Goal: Task Accomplishment & Management: Use online tool/utility

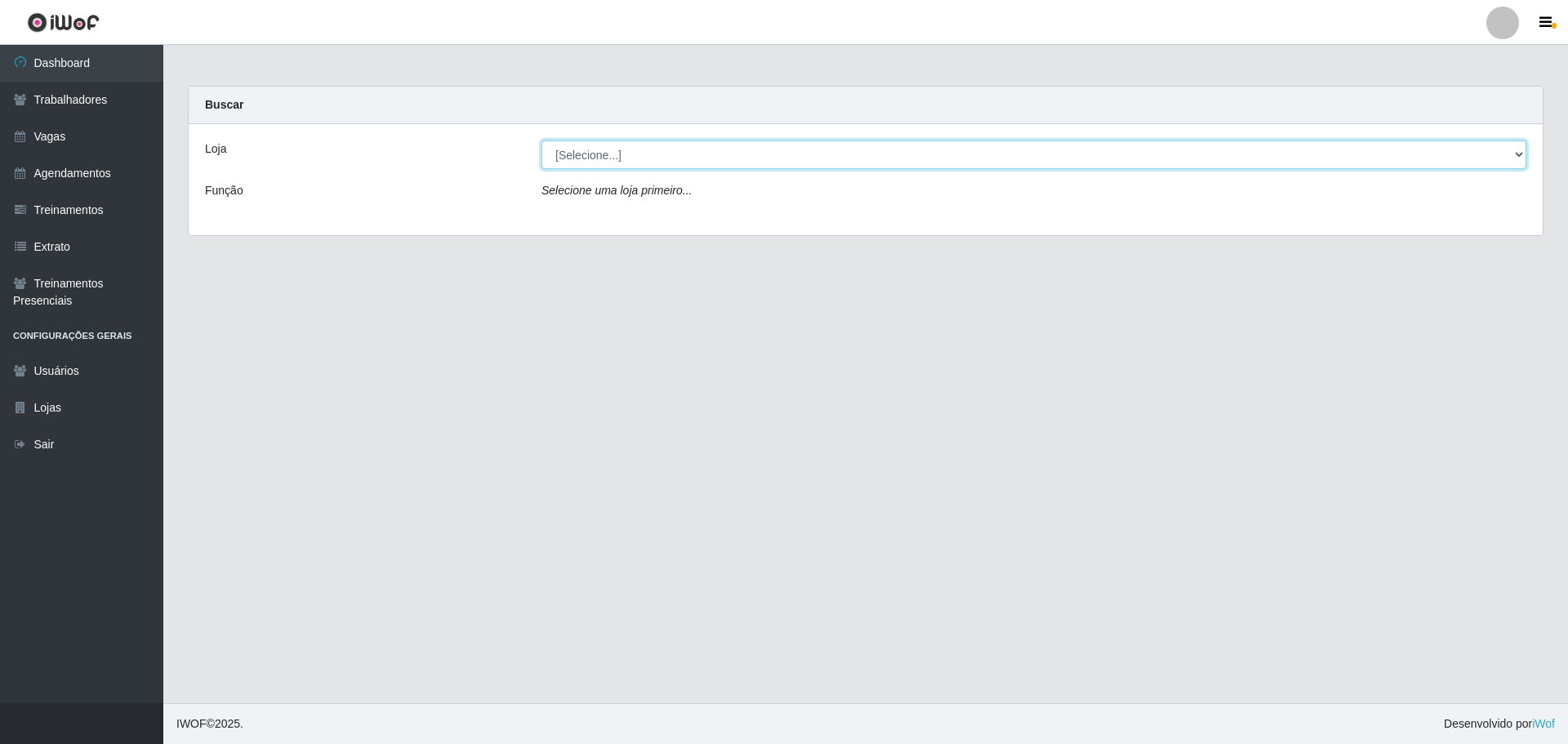
click at [693, 145] on select "[Selecione...] O ROSÁRIO ALIMENTOS" at bounding box center [1033, 154] width 985 height 29
select select "349"
click at [541, 140] on select "[Selecione...] O ROSÁRIO ALIMENTOS" at bounding box center [1033, 154] width 985 height 29
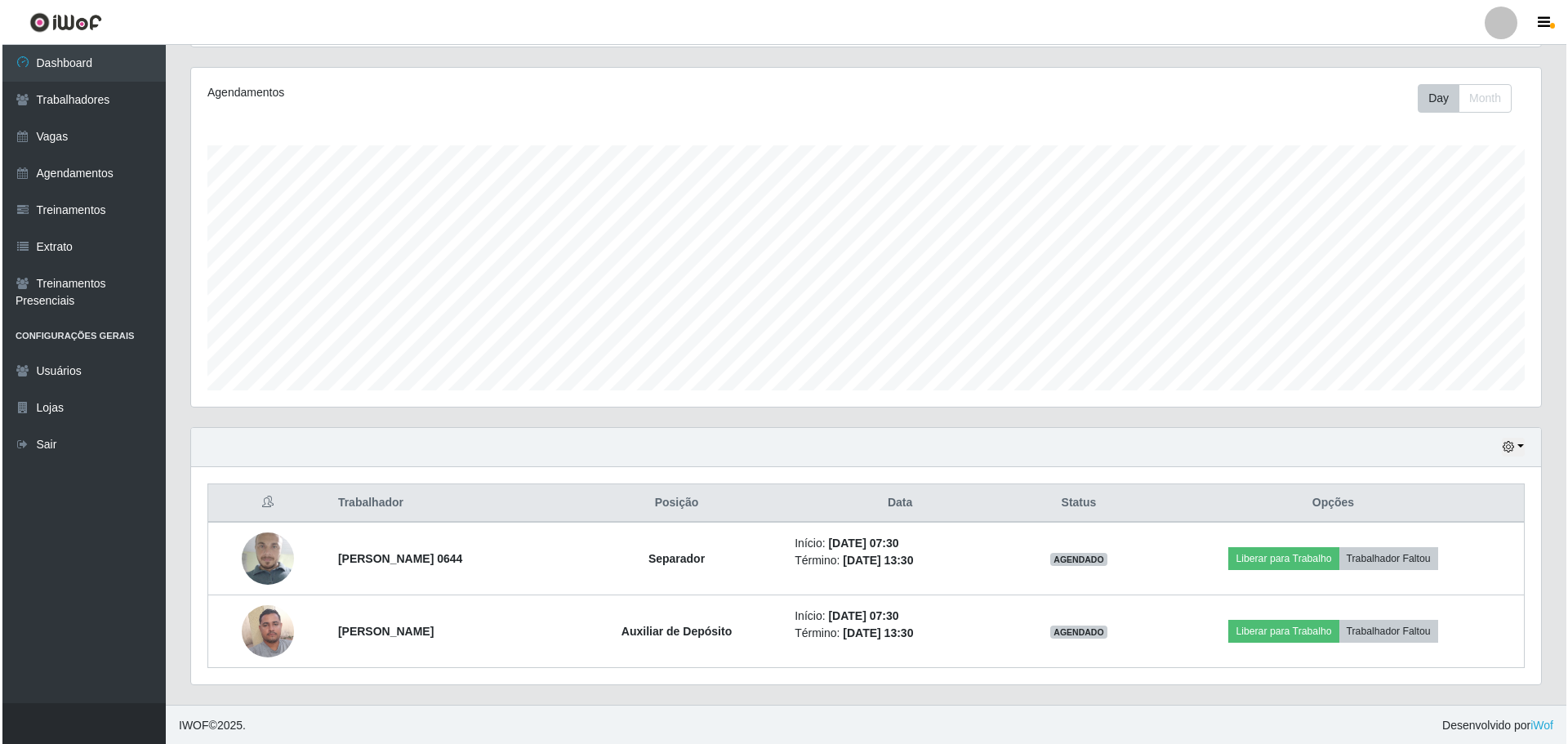
scroll to position [339, 1350]
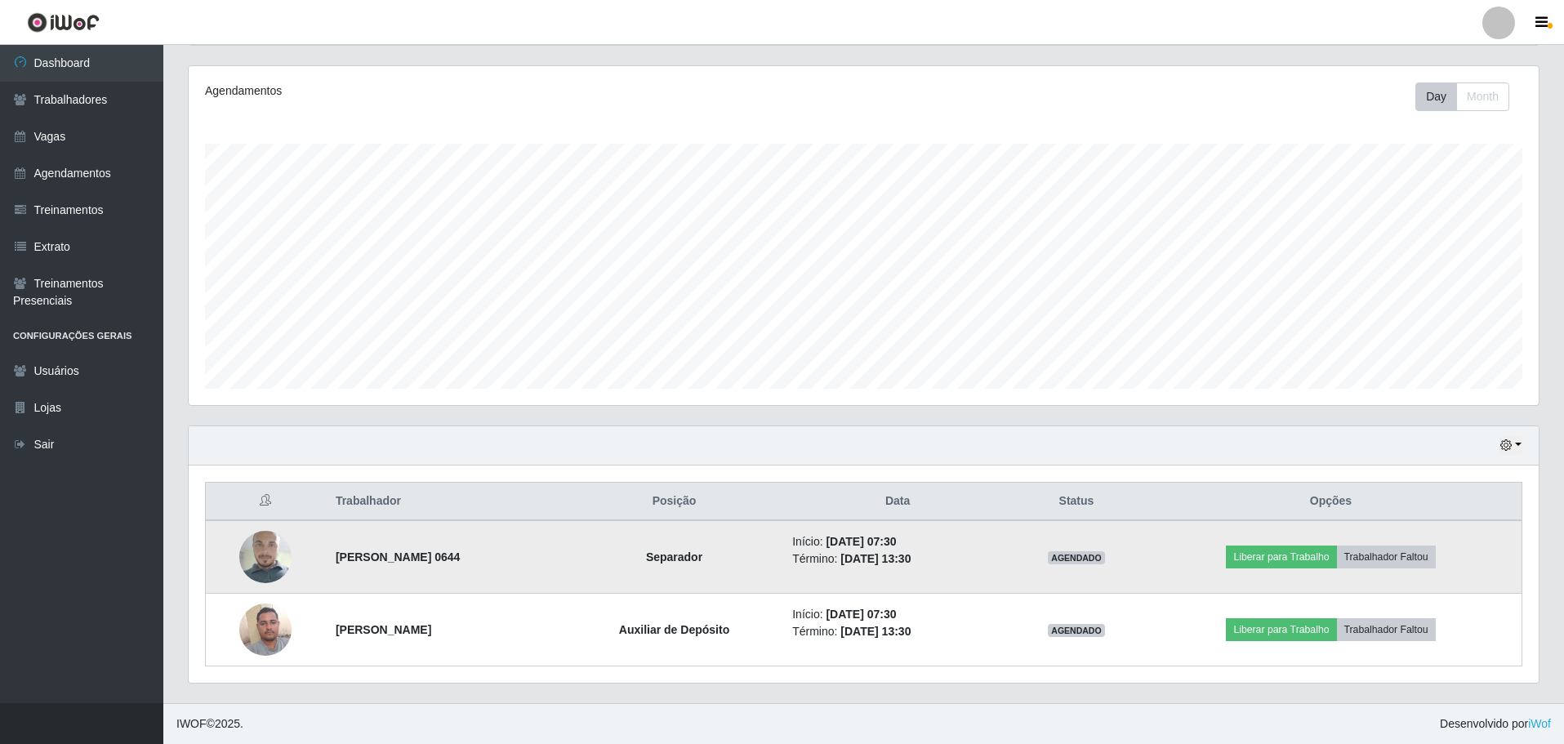
click at [1293, 541] on td "Liberar para Trabalho Trabalhador Faltou" at bounding box center [1331, 556] width 382 height 73
click at [1293, 550] on button "Liberar para Trabalho" at bounding box center [1281, 556] width 110 height 23
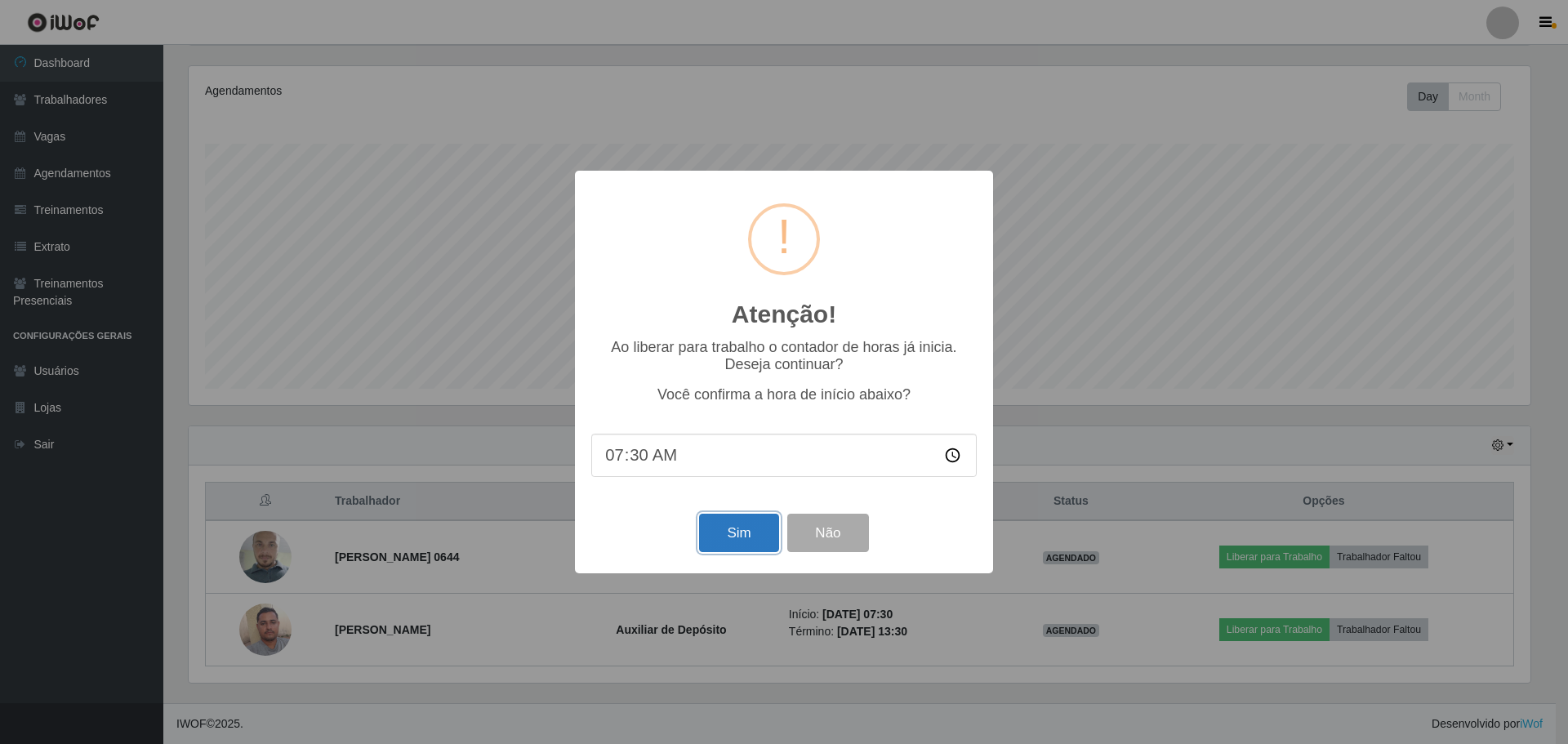
click at [729, 519] on button "Sim" at bounding box center [738, 533] width 79 height 38
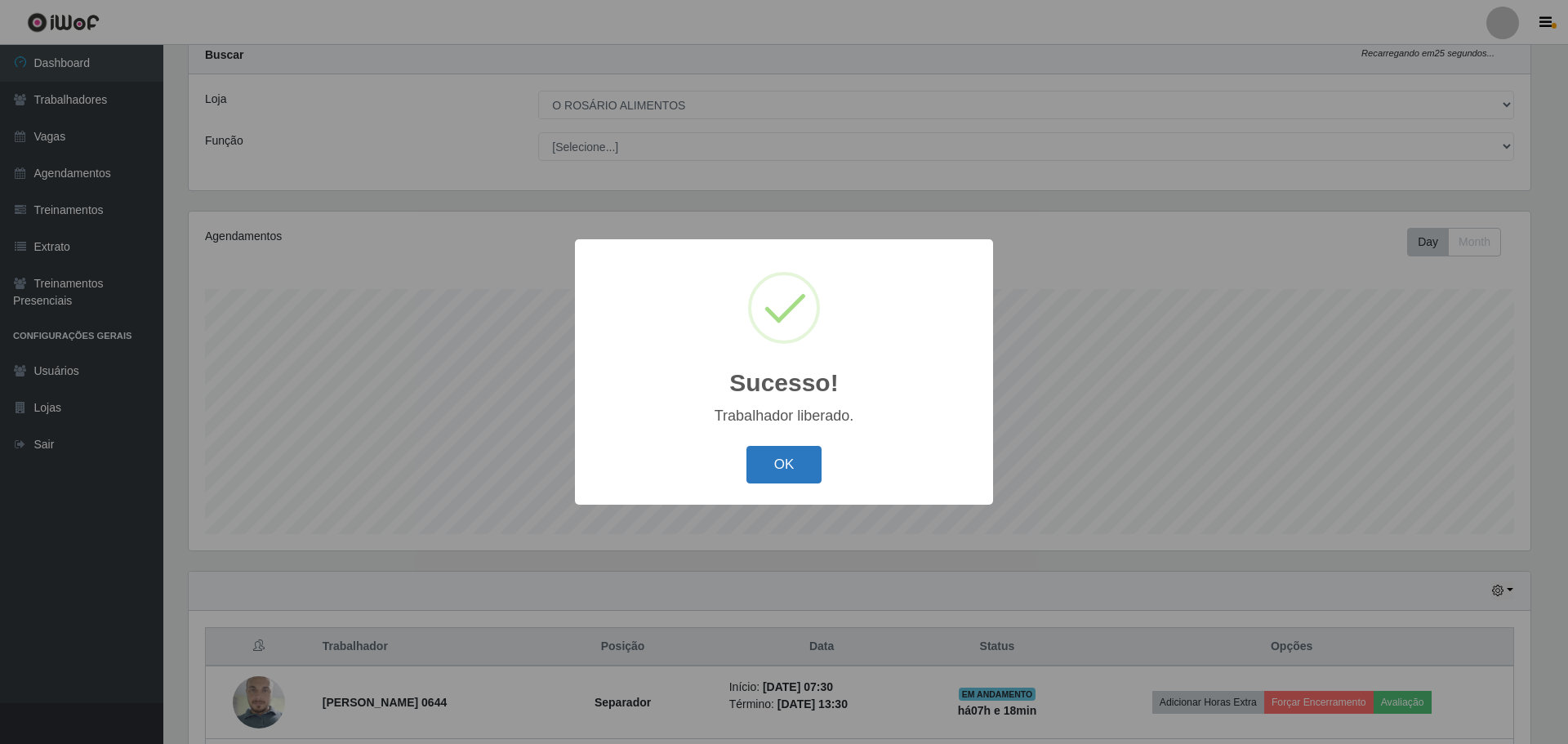
click at [805, 463] on button "OK" at bounding box center [784, 465] width 76 height 38
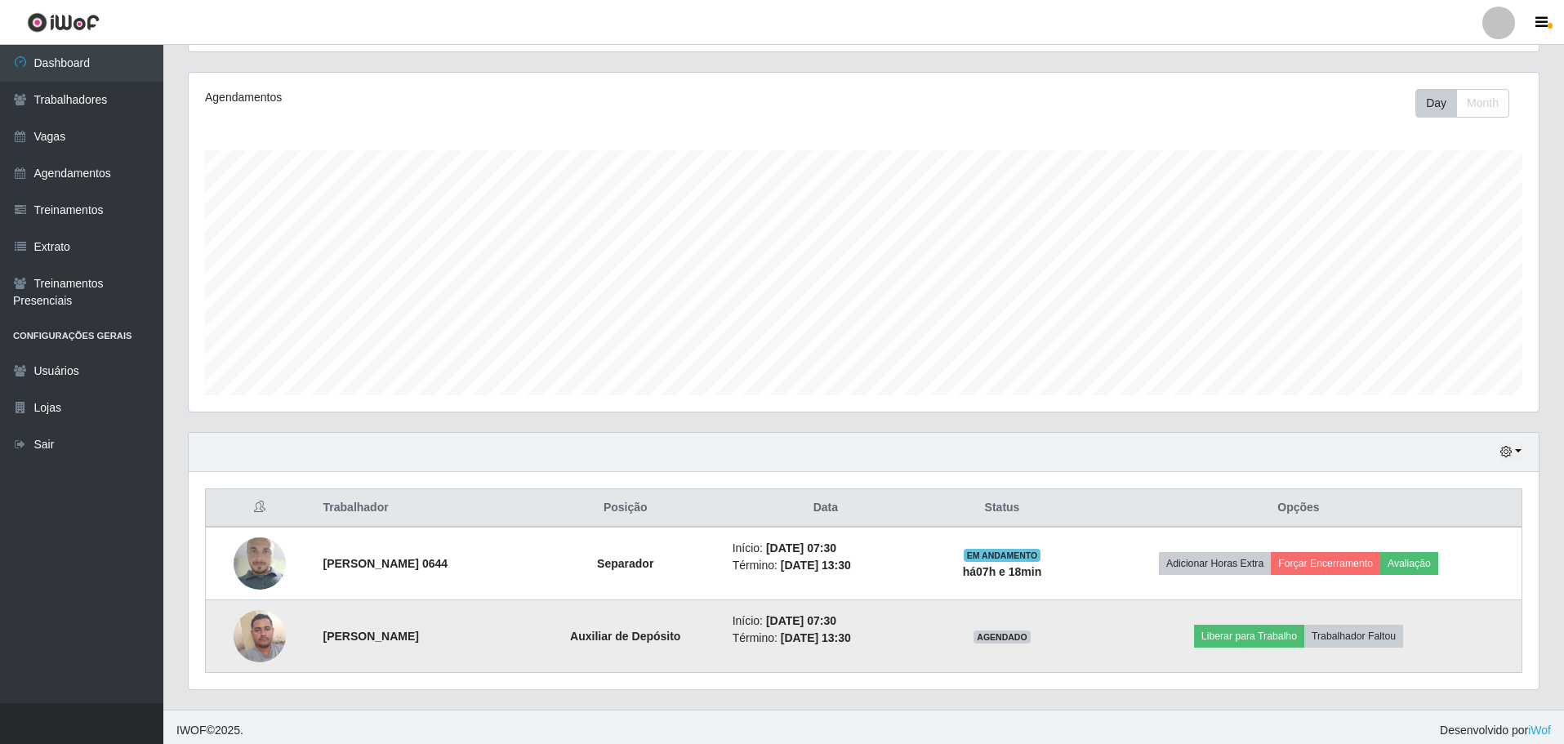
scroll to position [195, 0]
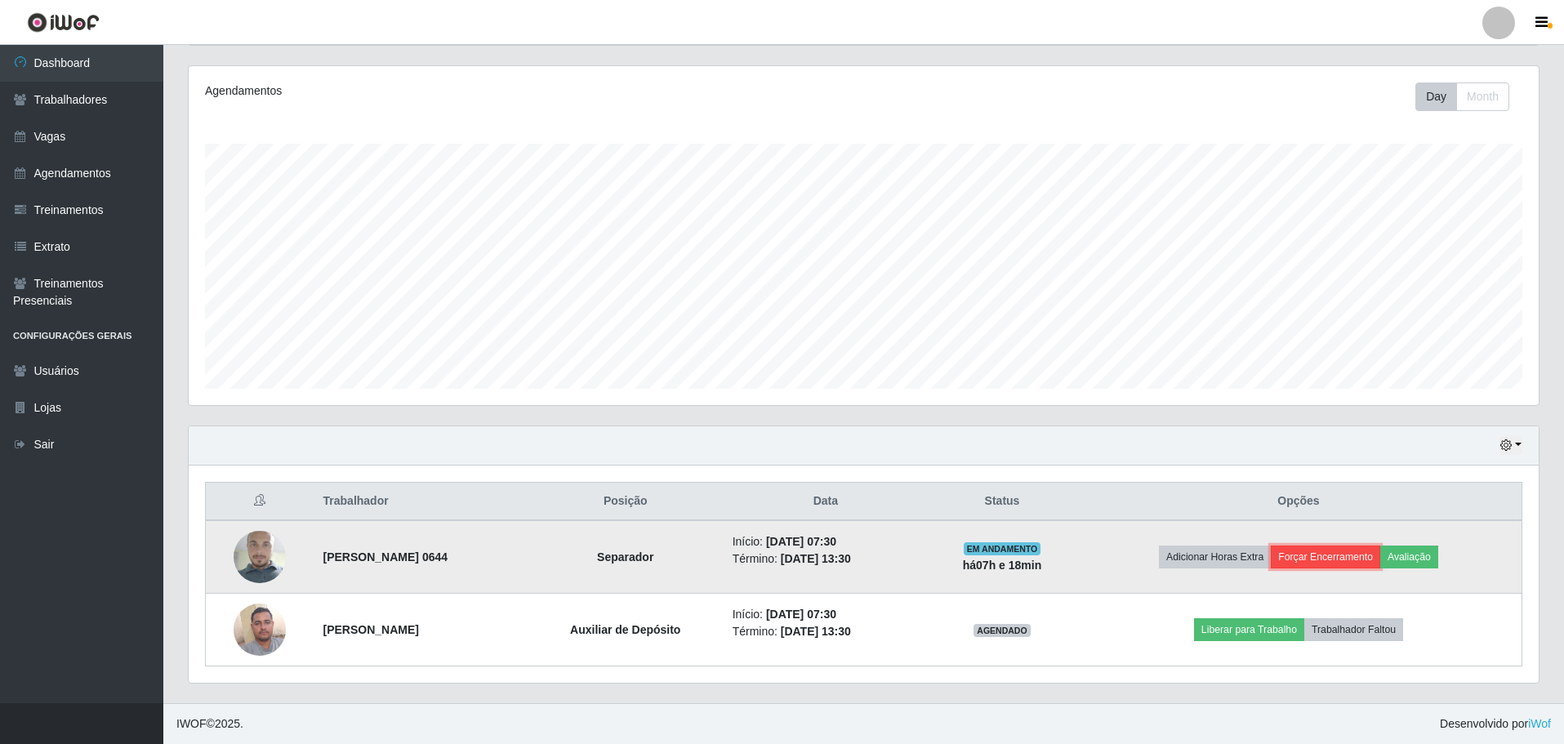
click at [1338, 564] on button "Forçar Encerramento" at bounding box center [1325, 556] width 109 height 23
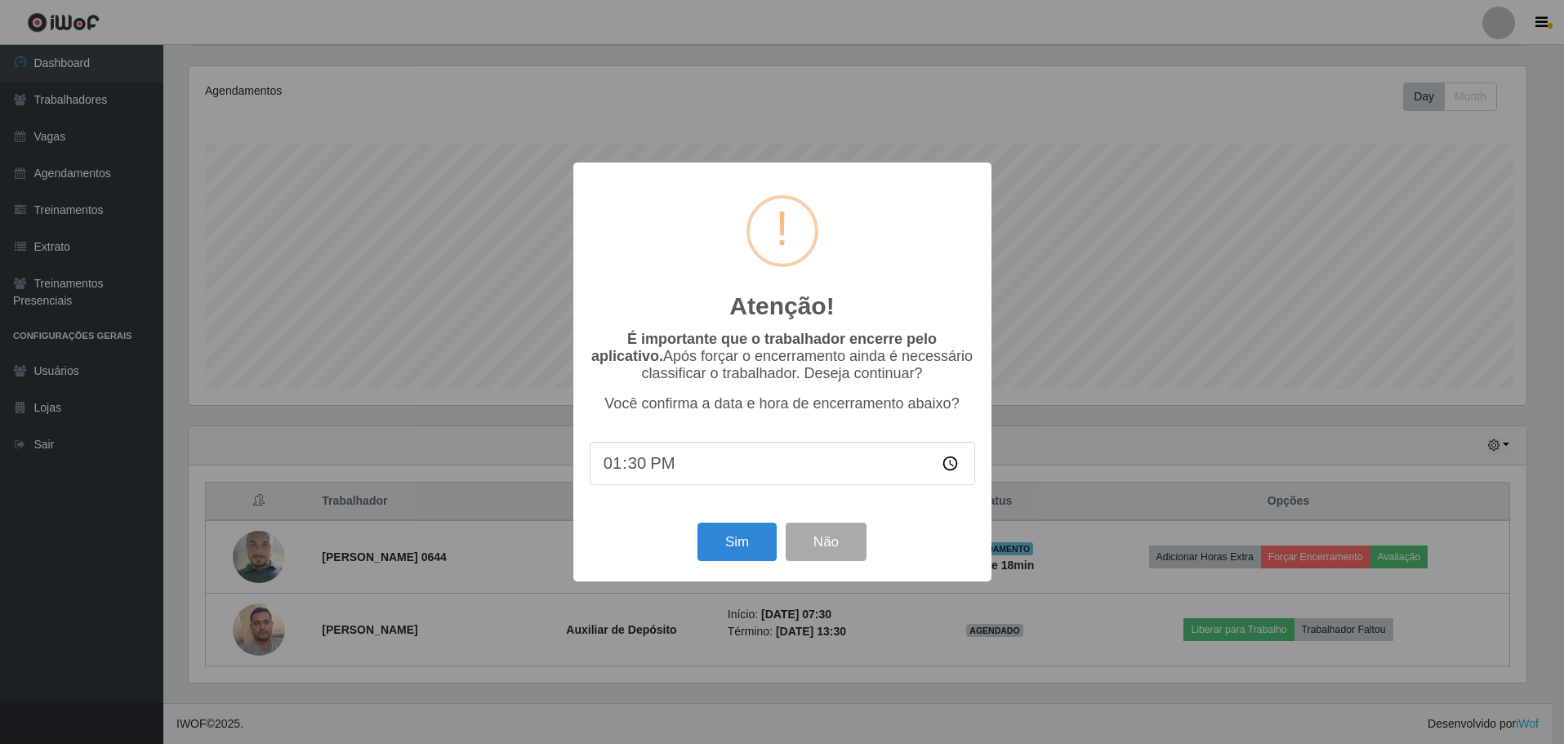
scroll to position [339, 1342]
click at [737, 550] on button "Sim" at bounding box center [738, 542] width 79 height 38
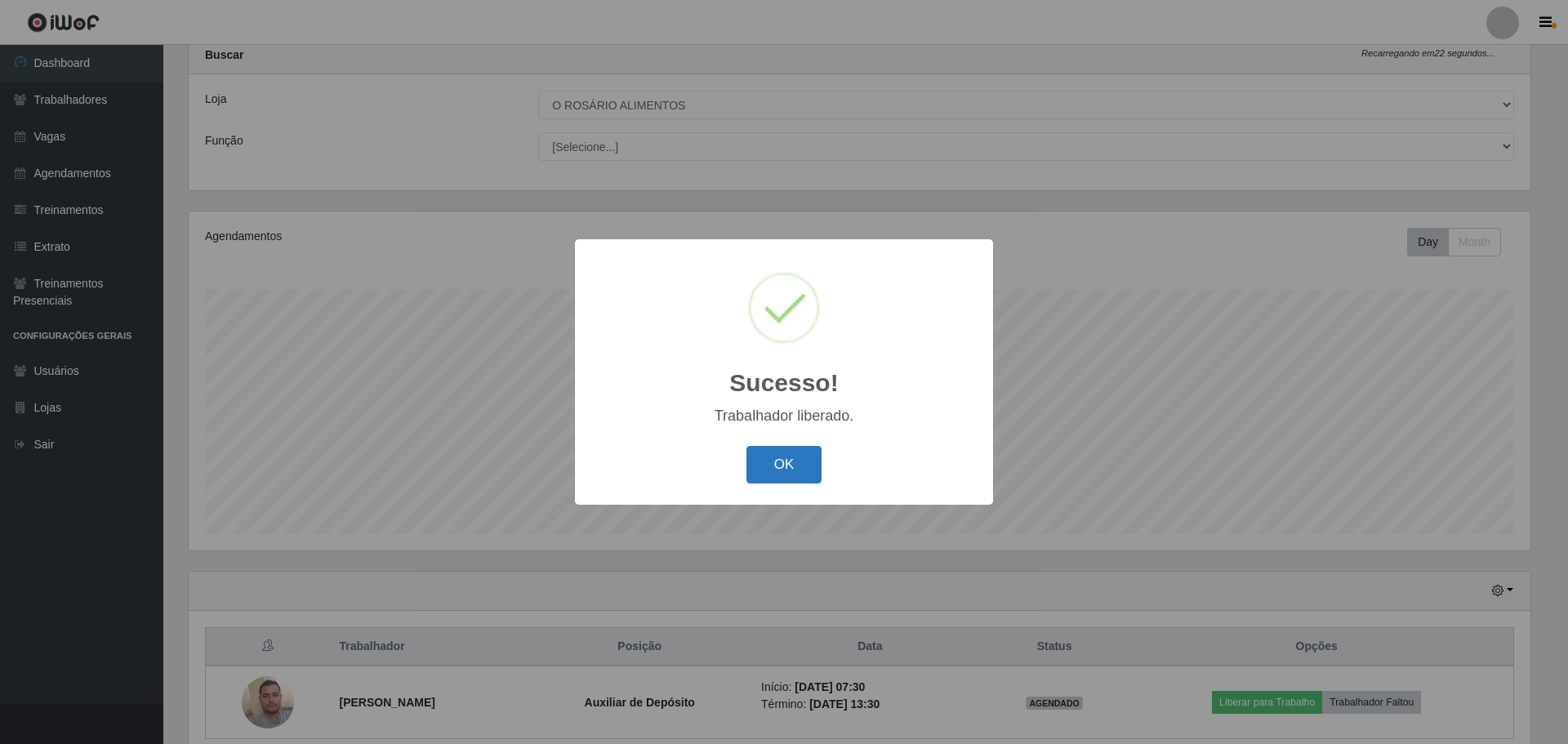
click at [809, 461] on button "OK" at bounding box center [784, 465] width 76 height 38
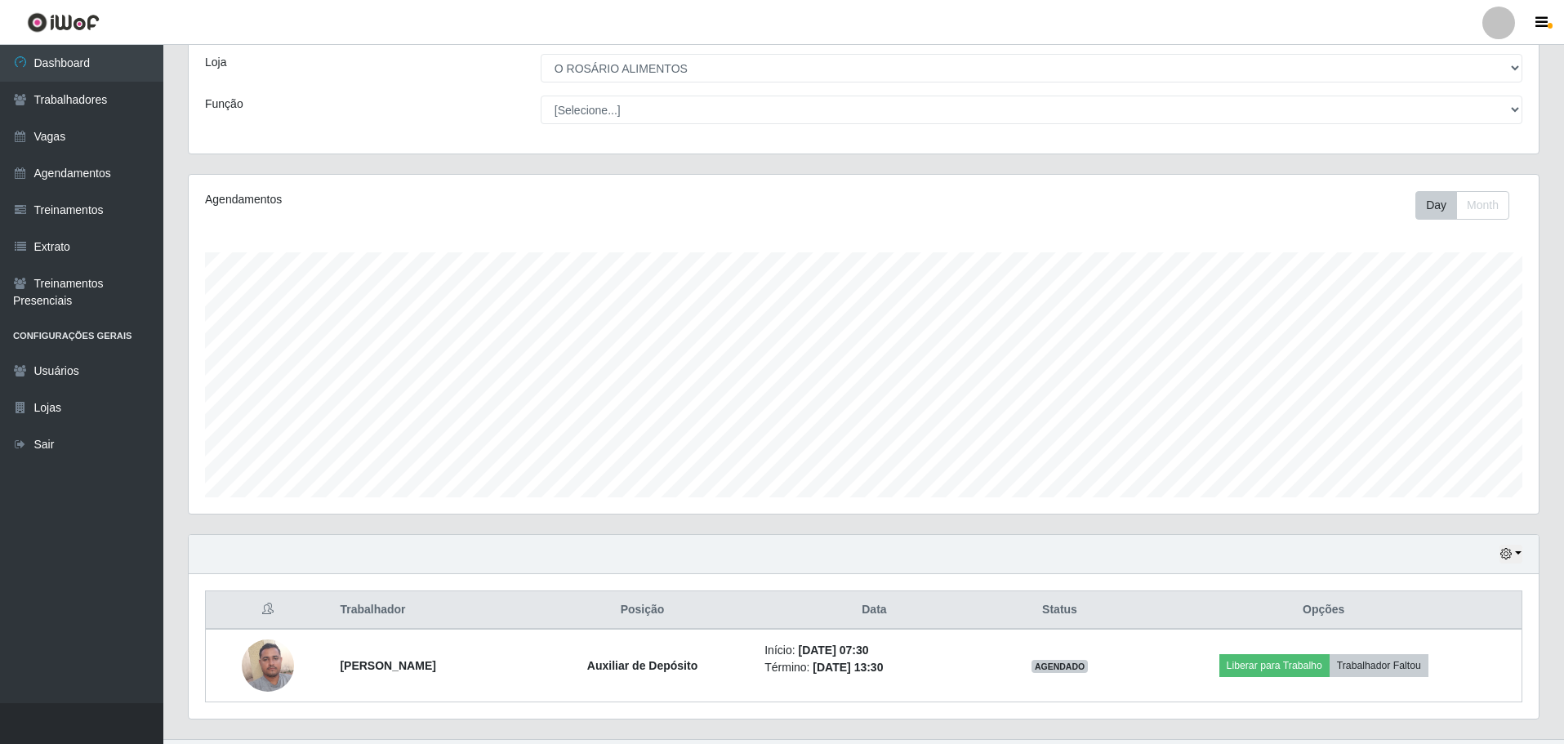
scroll to position [122, 0]
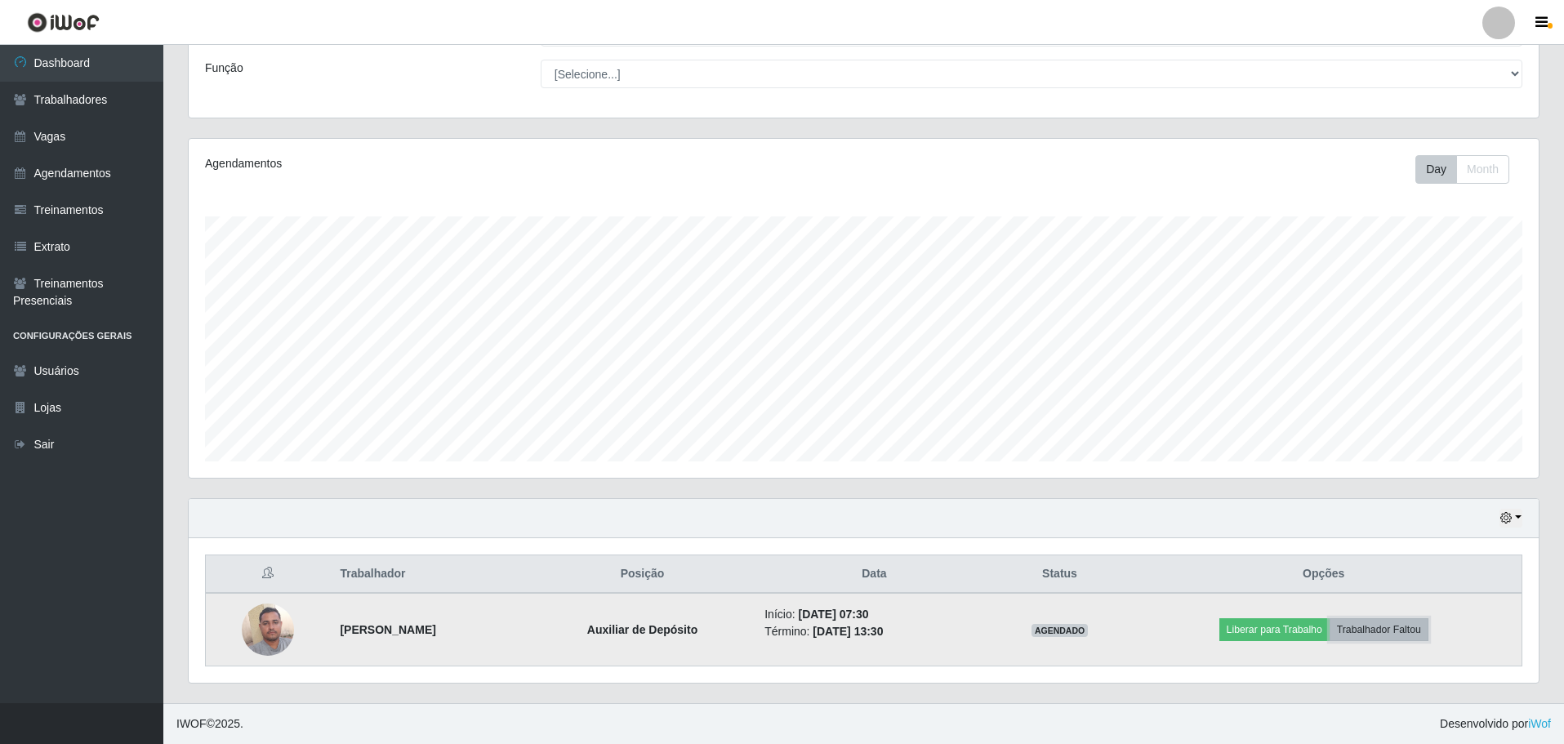
click at [1428, 632] on button "Trabalhador Faltou" at bounding box center [1378, 629] width 99 height 23
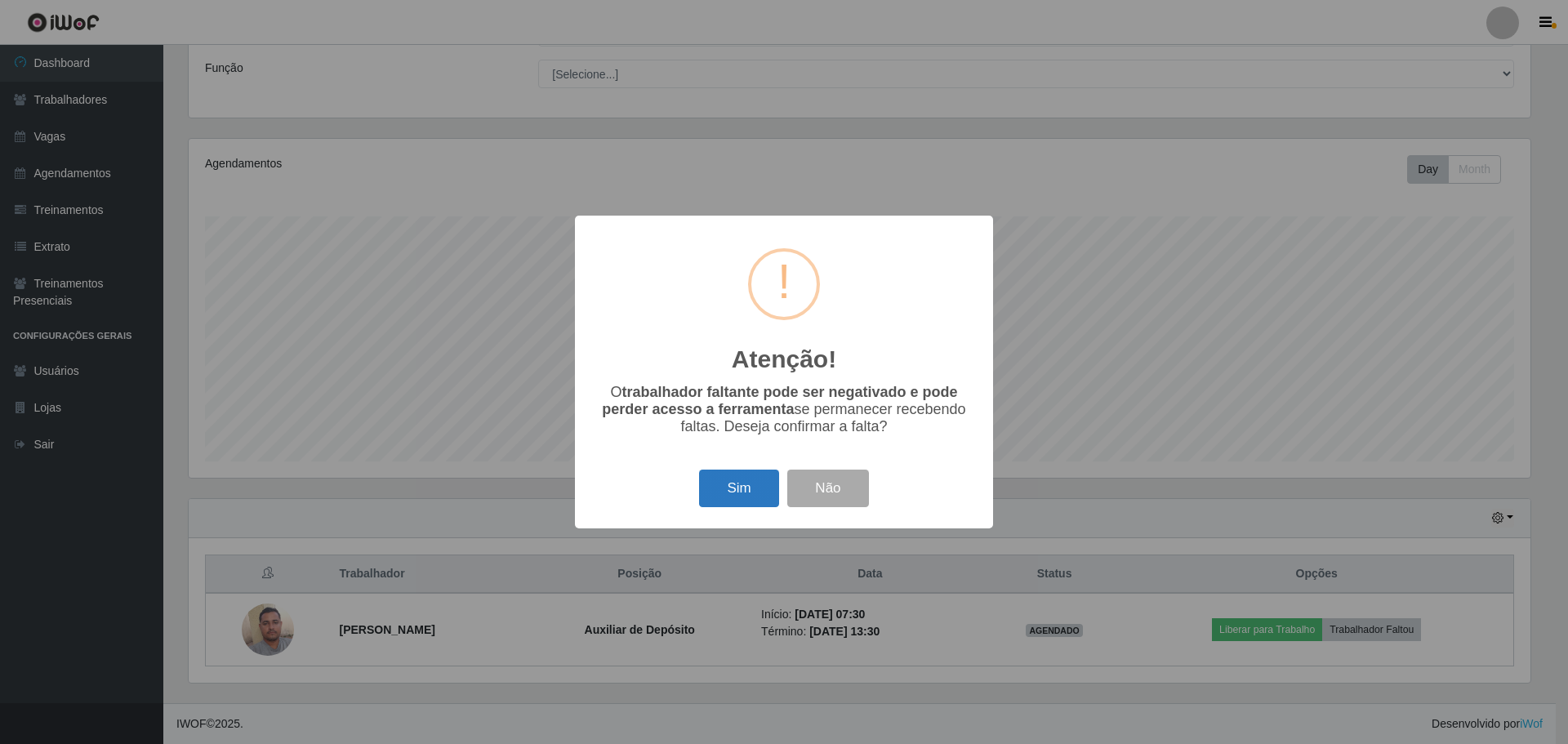
click at [749, 487] on button "Sim" at bounding box center [738, 489] width 79 height 38
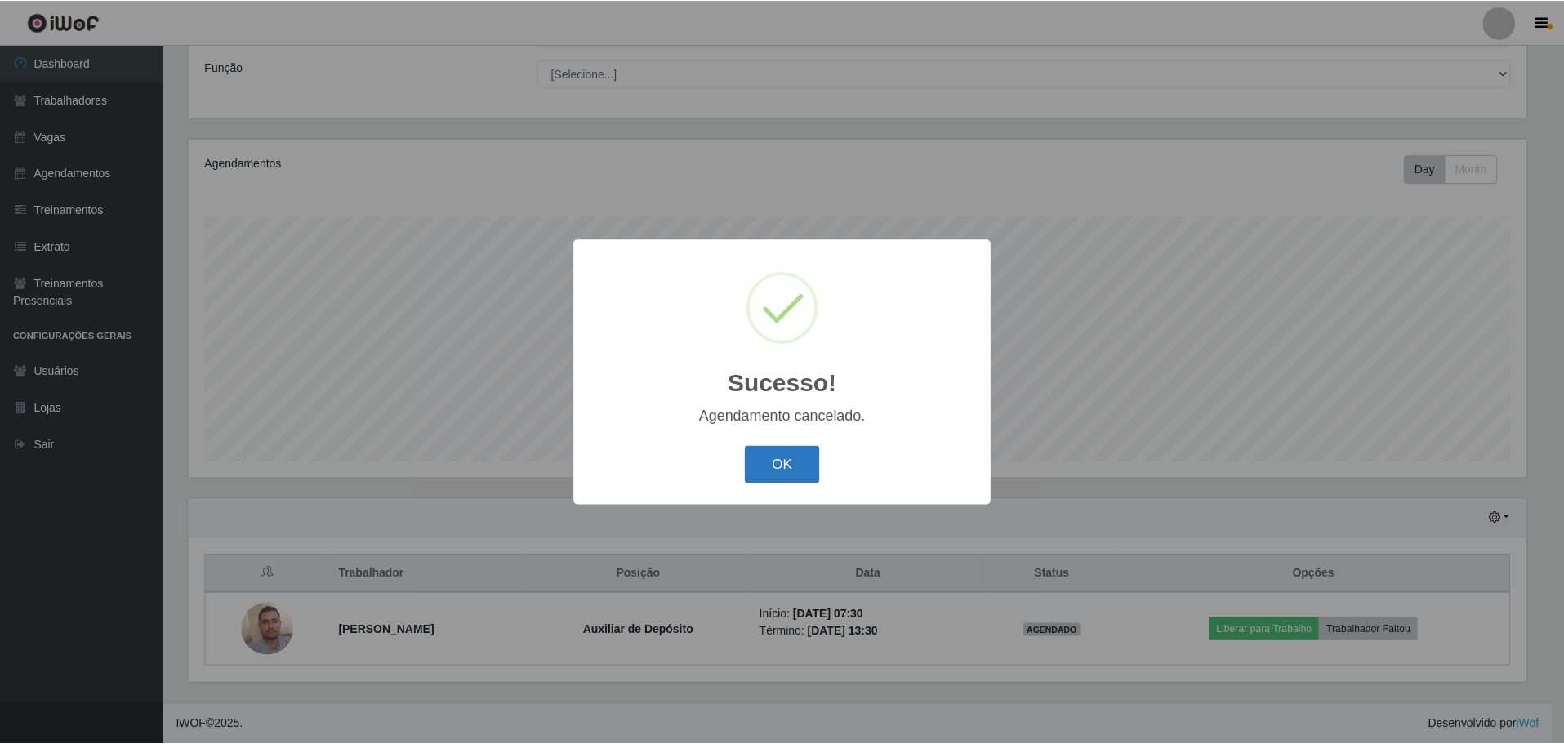
scroll to position [50, 0]
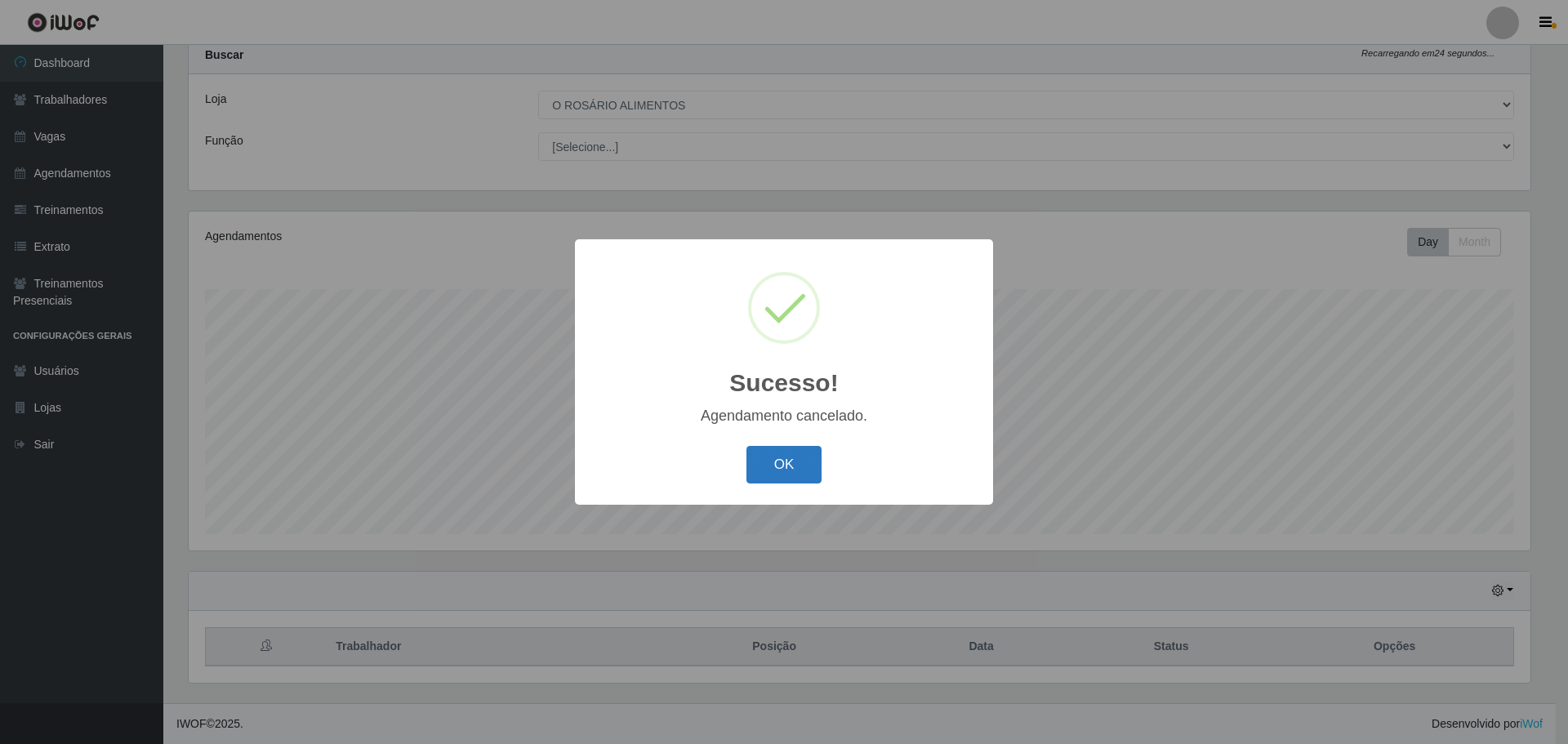
click at [777, 461] on button "OK" at bounding box center [784, 465] width 76 height 38
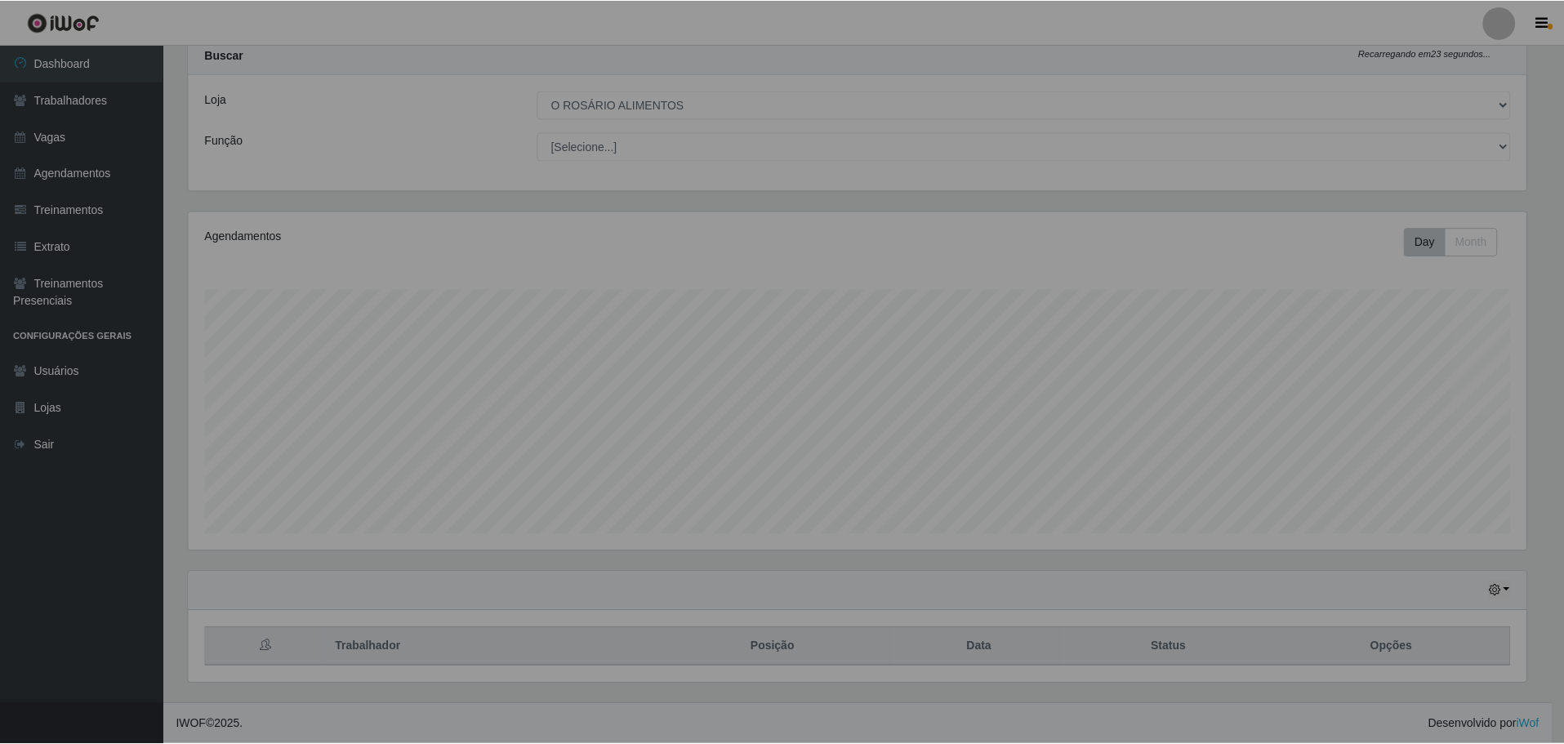
scroll to position [339, 1350]
